Goal: Task Accomplishment & Management: Manage account settings

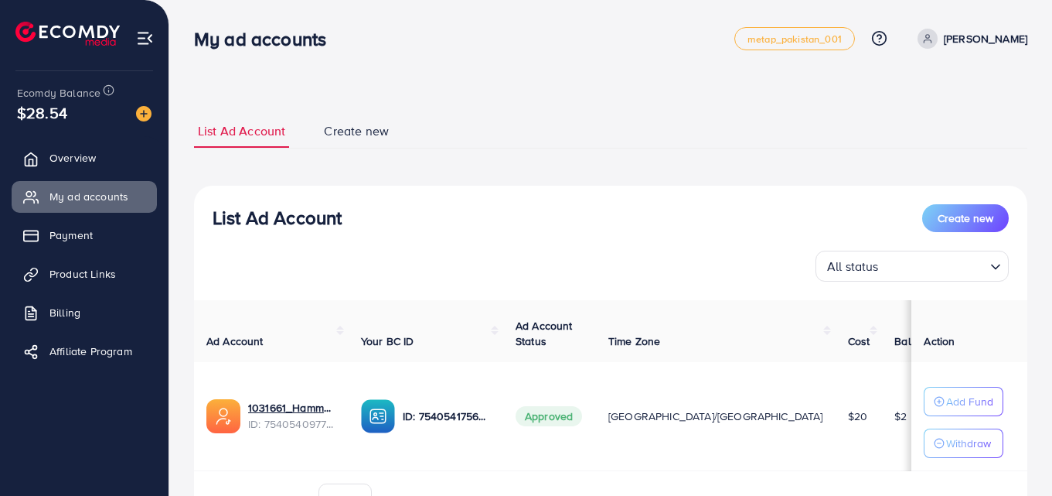
scroll to position [5, 0]
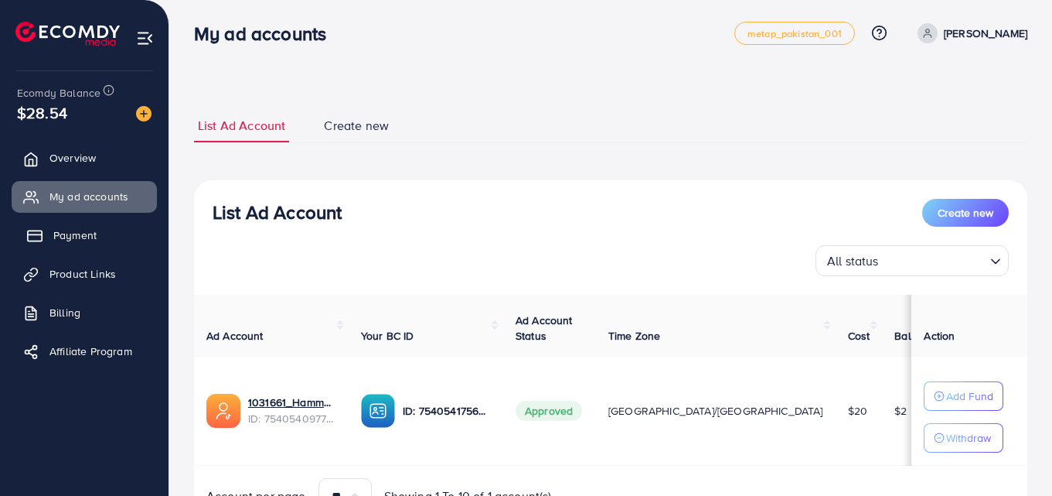
click at [102, 233] on link "Payment" at bounding box center [84, 235] width 145 height 31
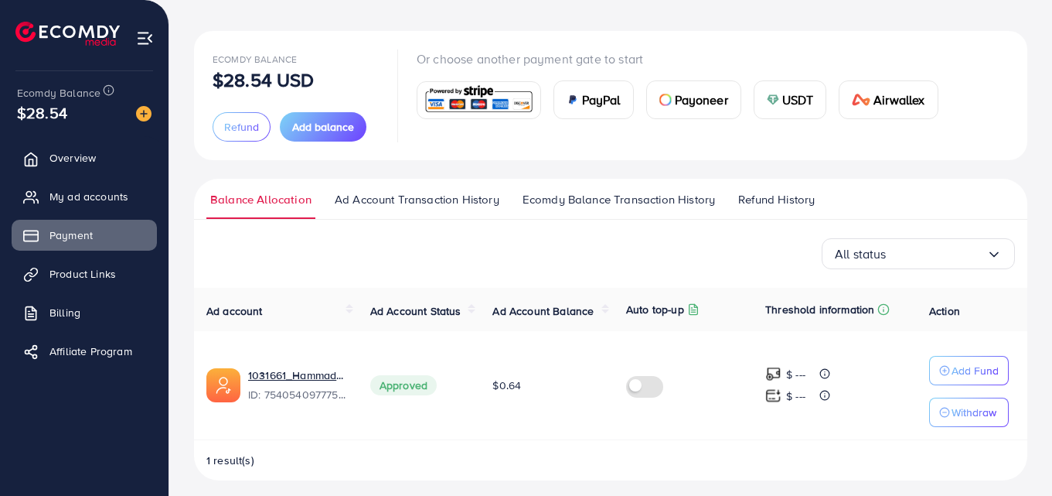
scroll to position [74, 0]
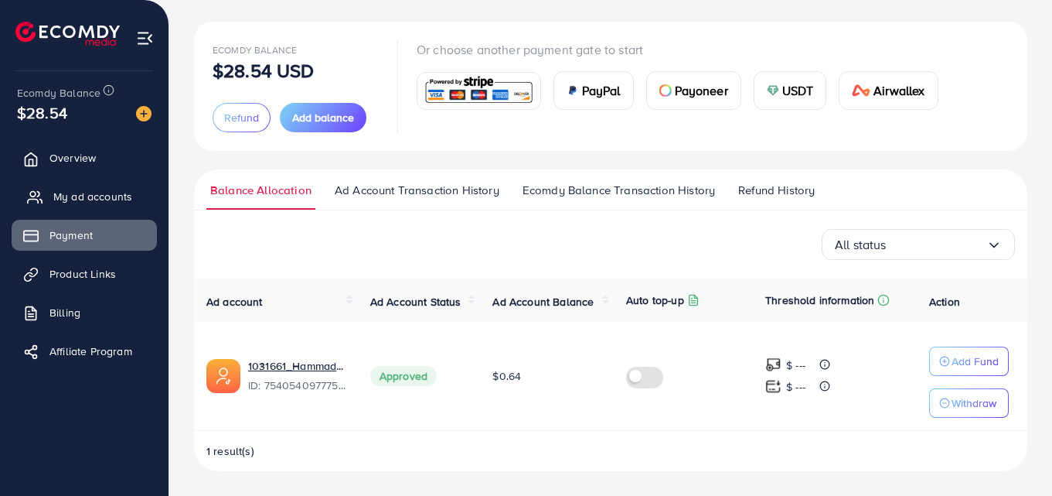
click at [68, 198] on span "My ad accounts" at bounding box center [92, 196] width 79 height 15
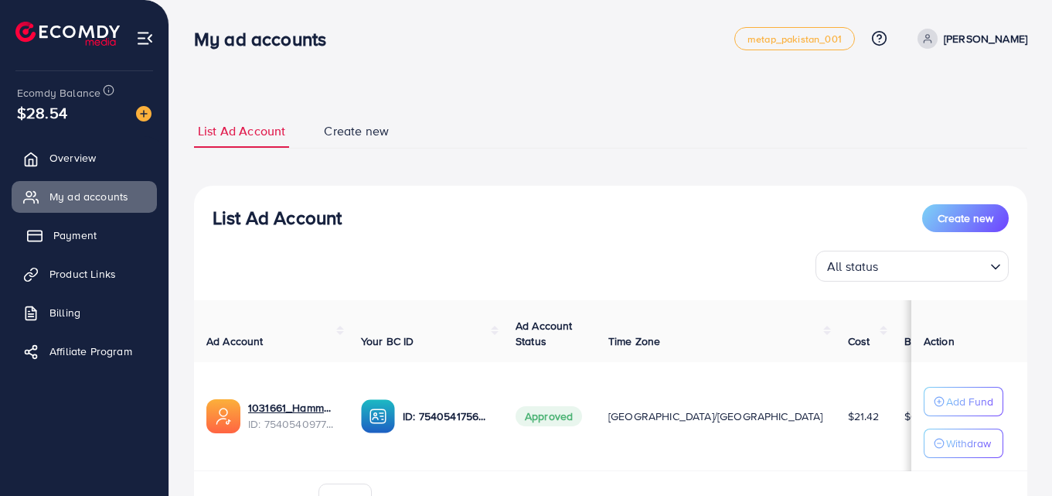
click at [79, 230] on span "Payment" at bounding box center [74, 234] width 43 height 15
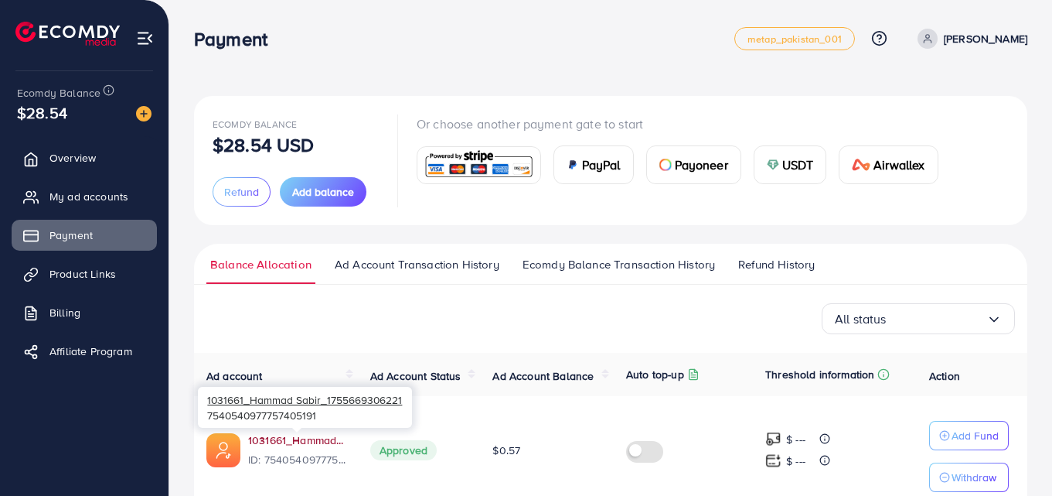
click at [254, 436] on link "1031661_Hammad Sabir_1755669306221" at bounding box center [296, 439] width 97 height 15
